Goal: Information Seeking & Learning: Learn about a topic

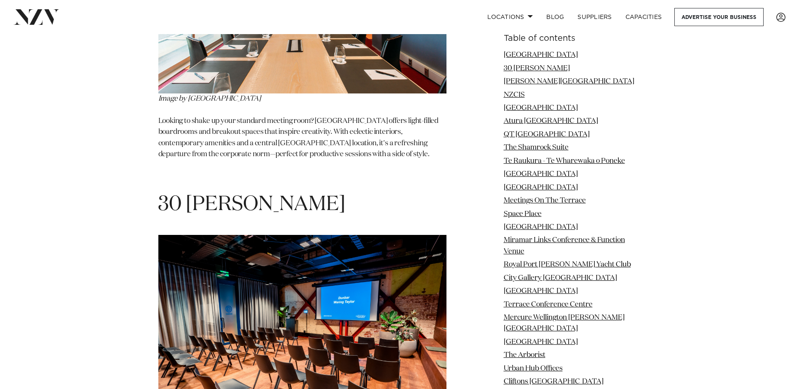
scroll to position [1221, 0]
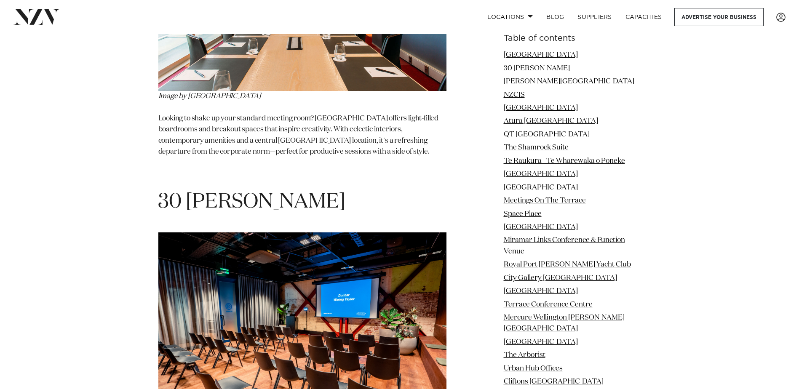
click at [531, 352] on link "The Arborist" at bounding box center [524, 355] width 42 height 7
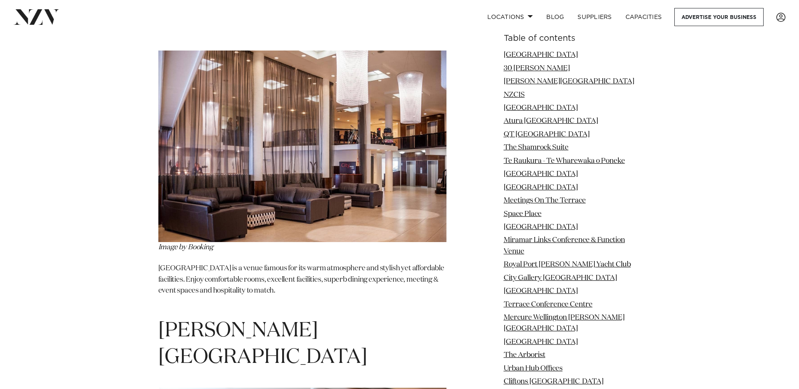
scroll to position [10212, 0]
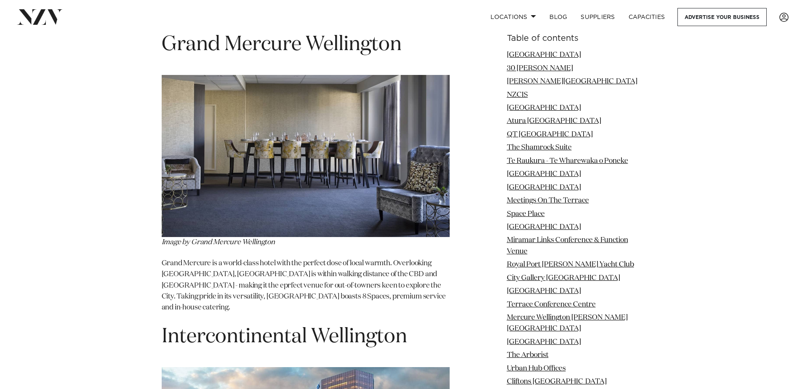
scroll to position [8922, 0]
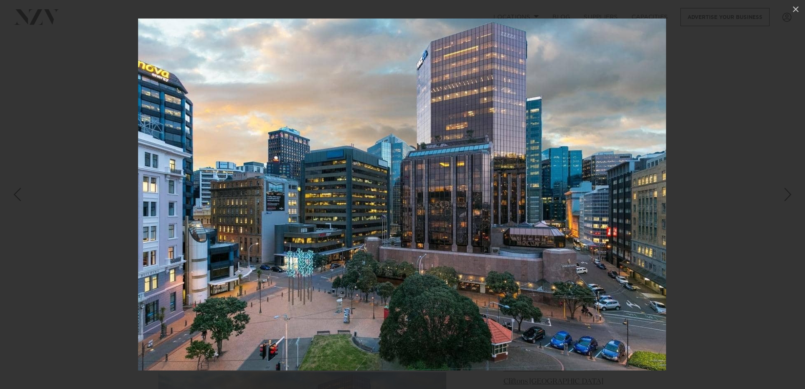
click at [795, 8] on icon at bounding box center [796, 9] width 6 height 6
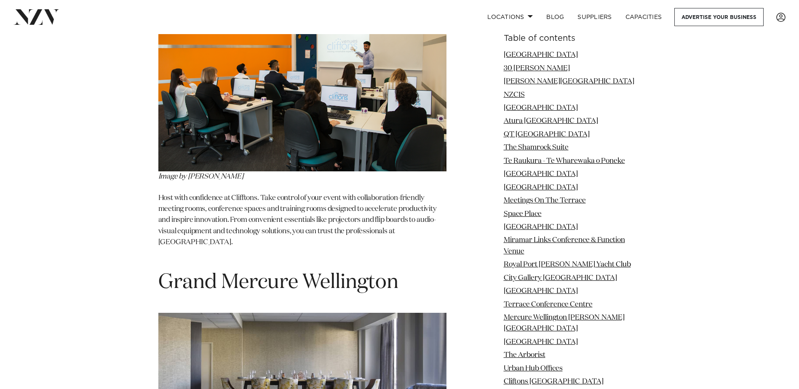
scroll to position [8670, 0]
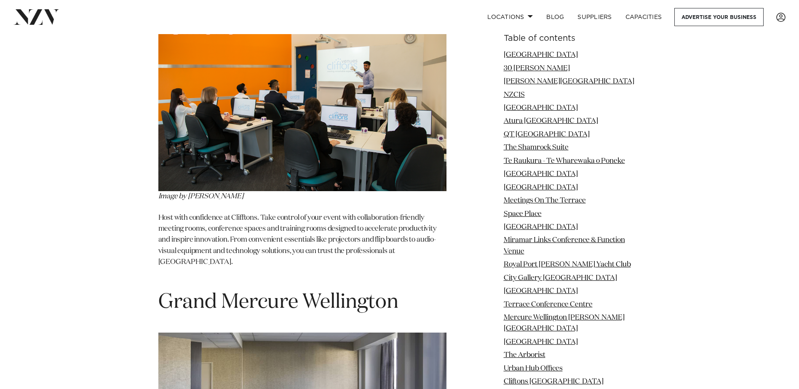
click at [531, 276] on link "City Gallery Wellington" at bounding box center [559, 277] width 113 height 7
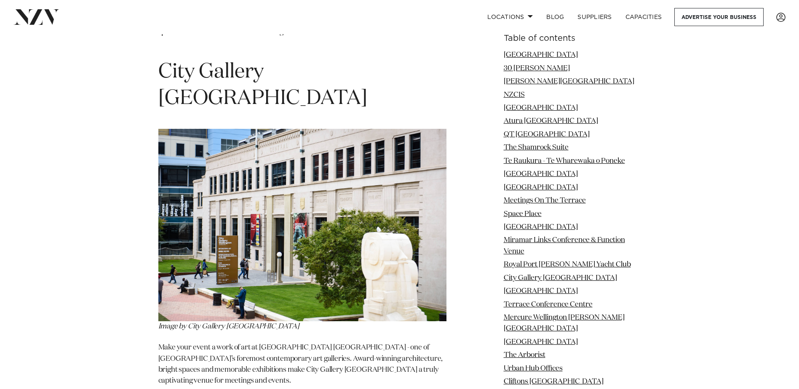
scroll to position [6207, 0]
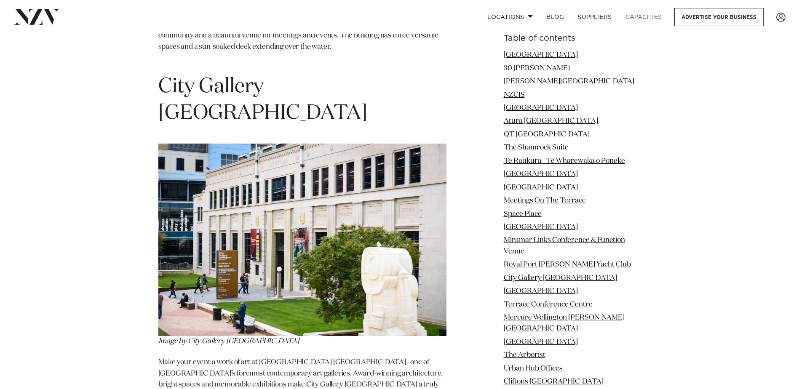
click at [645, 16] on link "Capacities" at bounding box center [643, 17] width 50 height 18
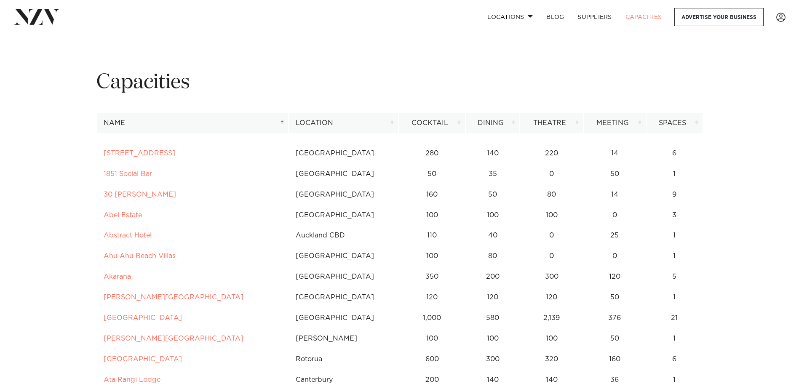
click at [141, 153] on link "[STREET_ADDRESS]" at bounding box center [140, 153] width 72 height 7
click at [142, 195] on link "30 [PERSON_NAME]" at bounding box center [140, 194] width 72 height 7
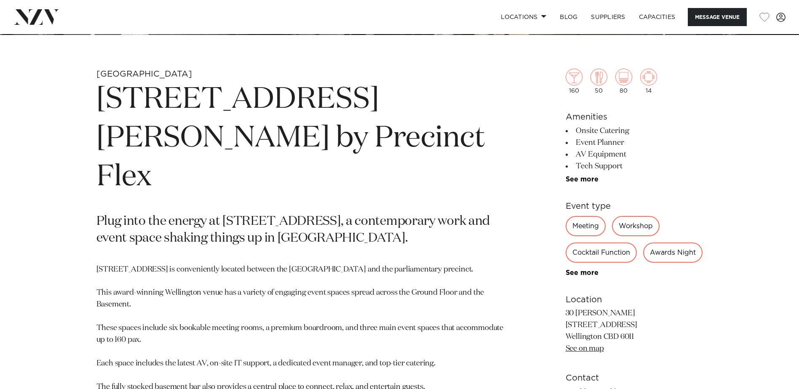
scroll to position [379, 0]
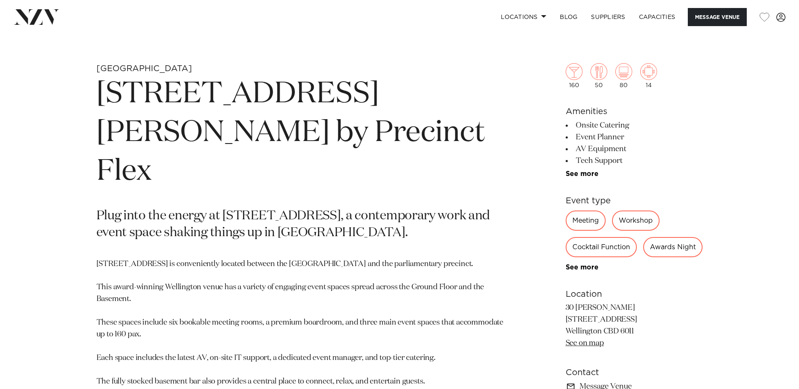
click at [636, 222] on div "Workshop" at bounding box center [636, 220] width 48 height 20
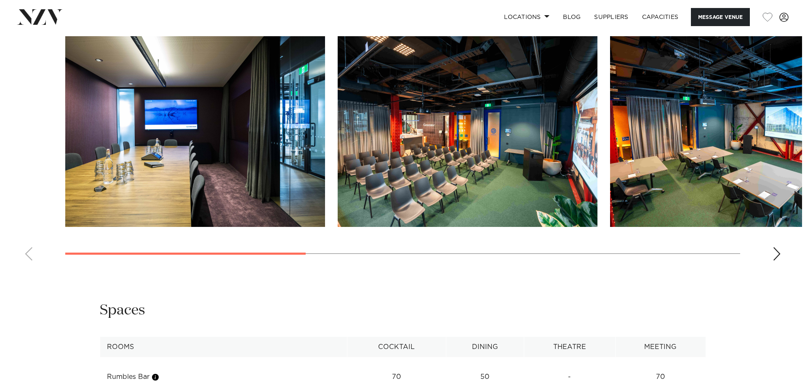
scroll to position [926, 0]
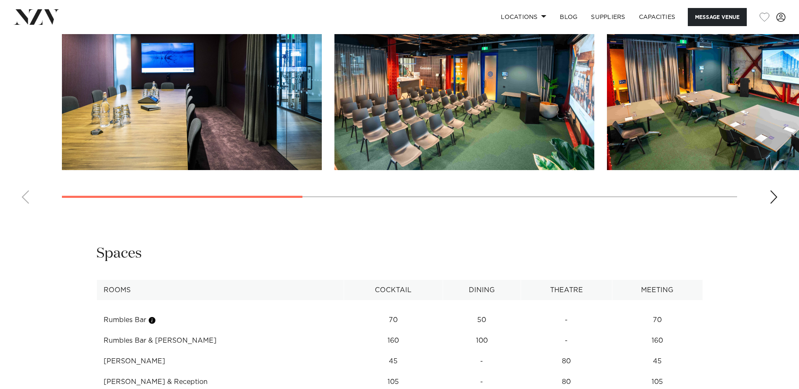
click at [681, 129] on img "3 / 7" at bounding box center [737, 74] width 260 height 191
